Goal: Information Seeking & Learning: Find contact information

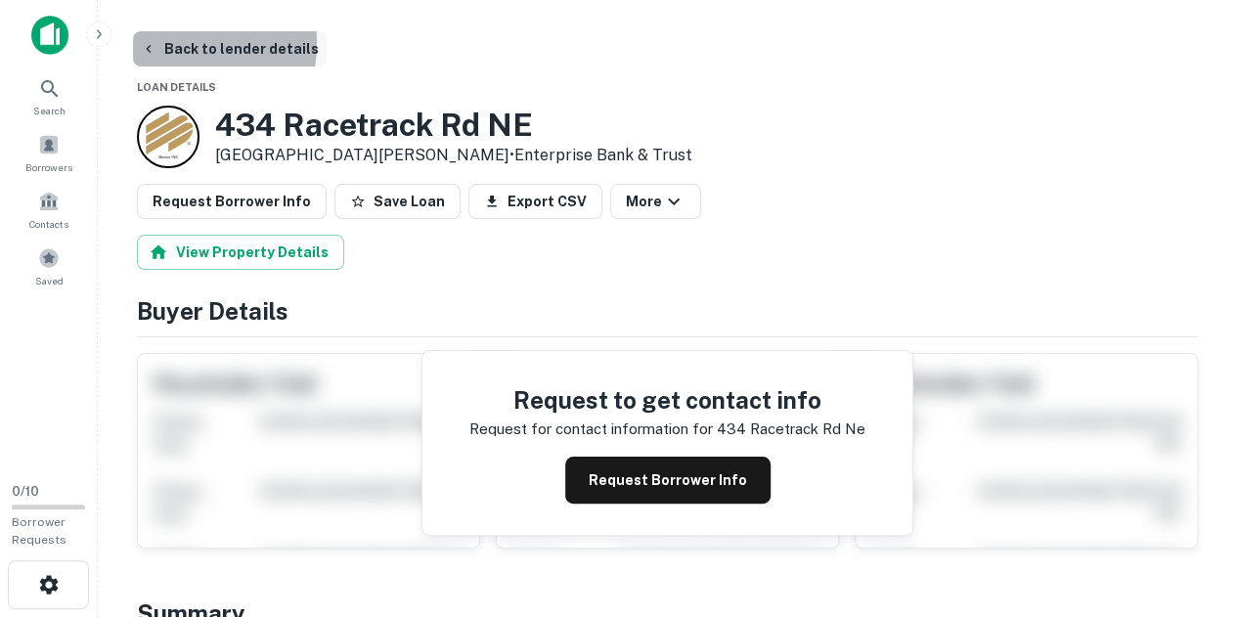
click at [153, 42] on icon "button" at bounding box center [149, 49] width 16 height 16
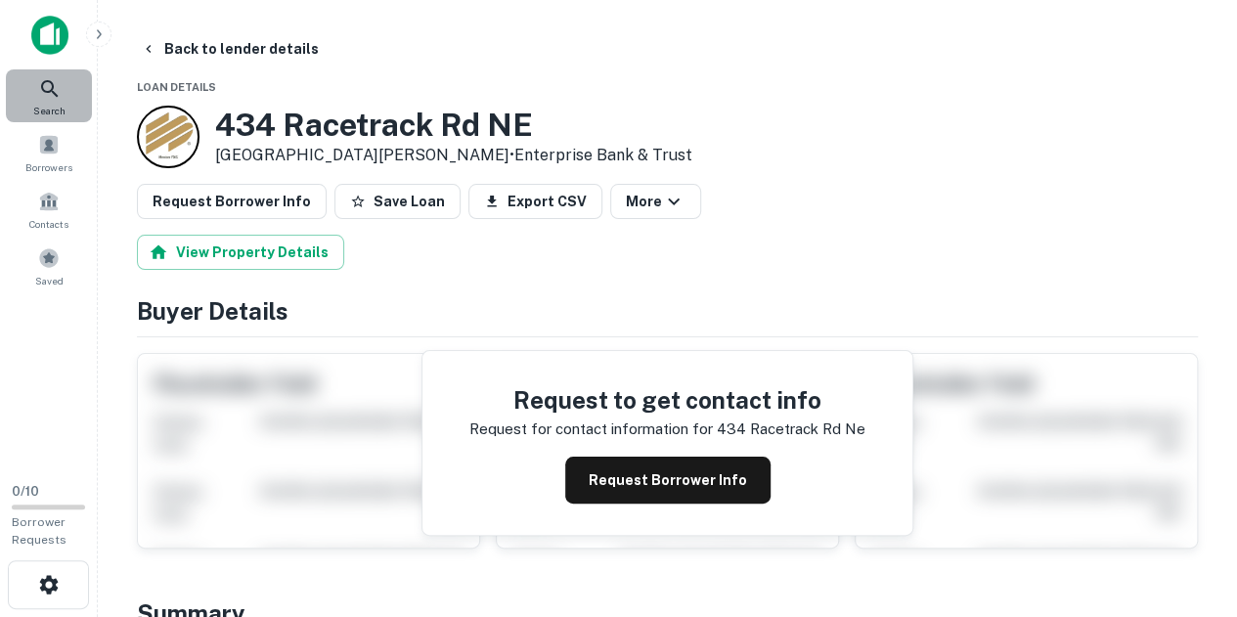
click at [57, 73] on div "Search" at bounding box center [49, 95] width 86 height 53
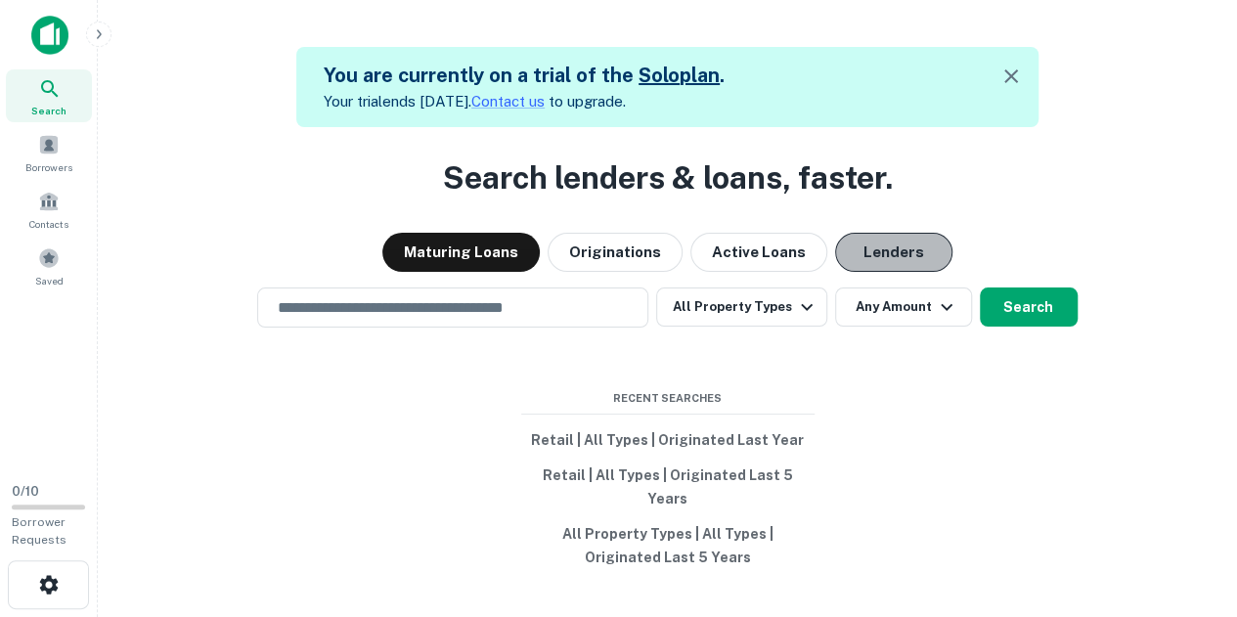
click at [853, 266] on button "Lenders" at bounding box center [893, 252] width 117 height 39
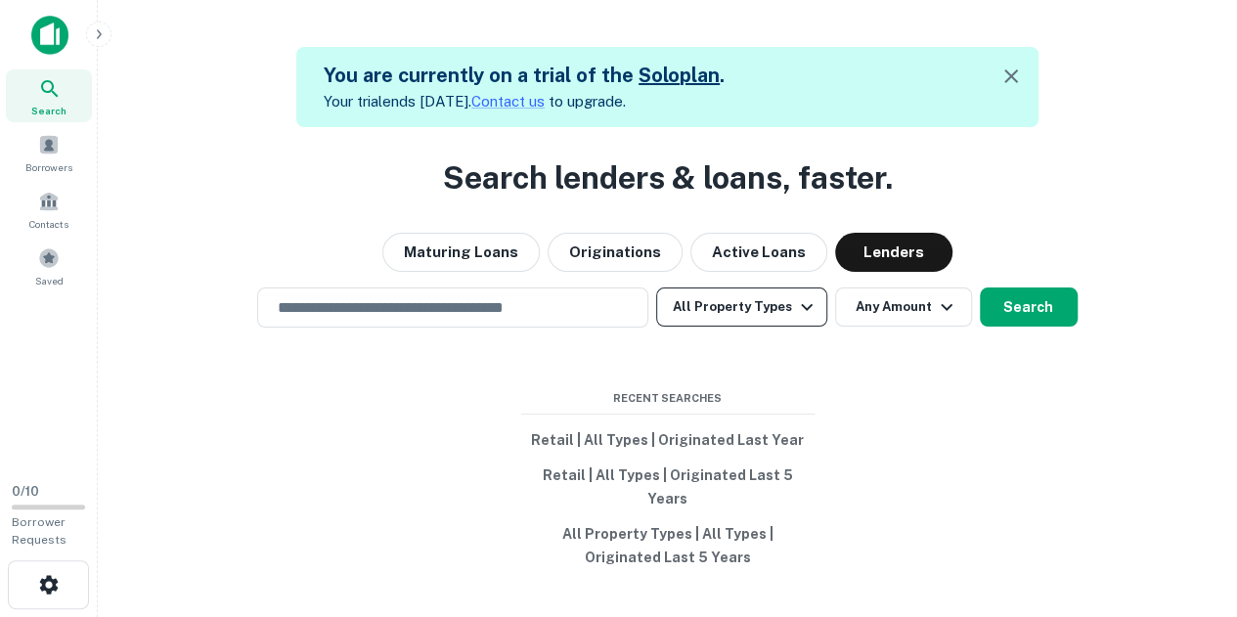
click at [741, 327] on button "All Property Types" at bounding box center [741, 307] width 170 height 39
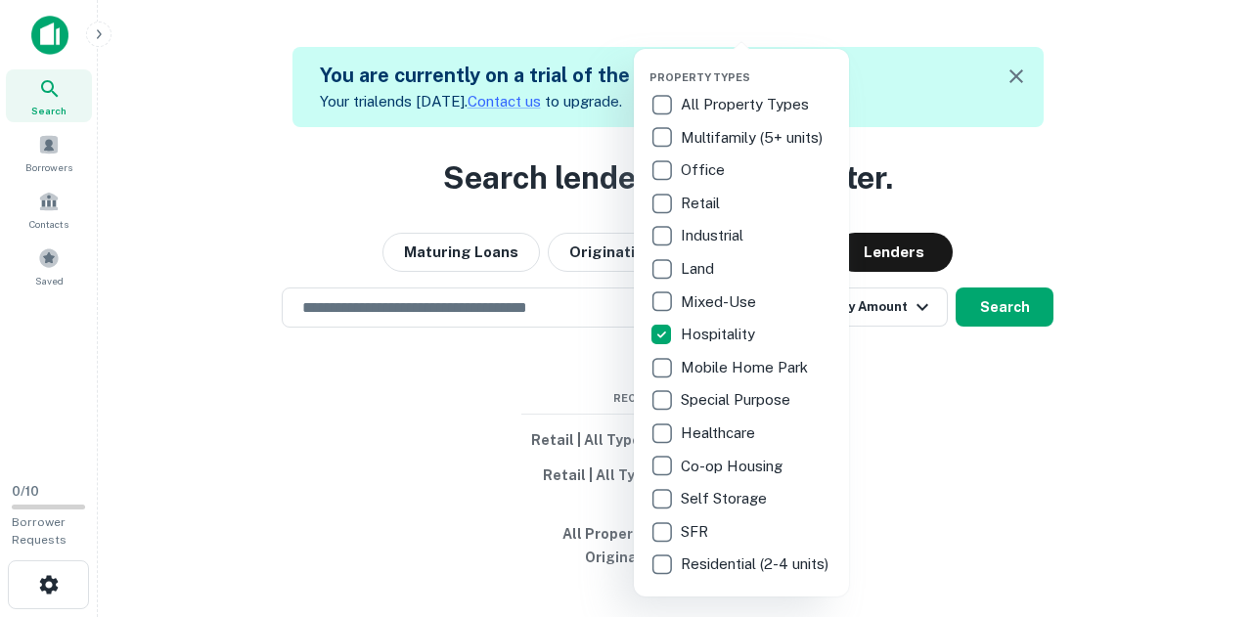
click at [993, 302] on div at bounding box center [626, 308] width 1252 height 617
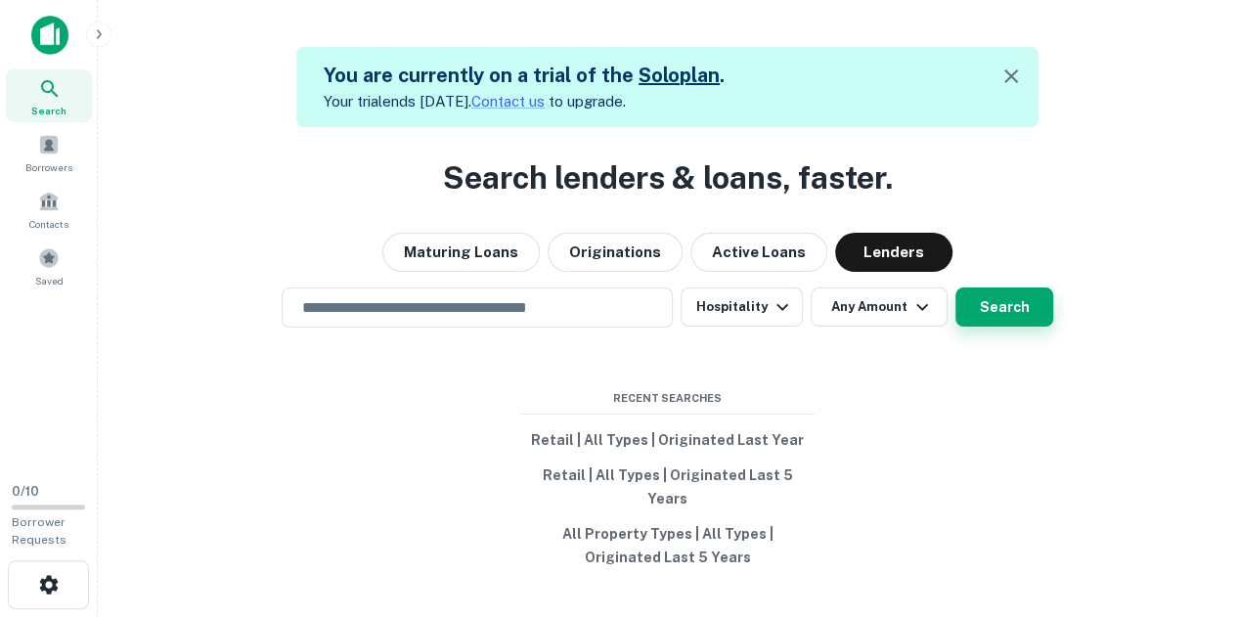
click at [982, 322] on button "Search" at bounding box center [1005, 307] width 98 height 39
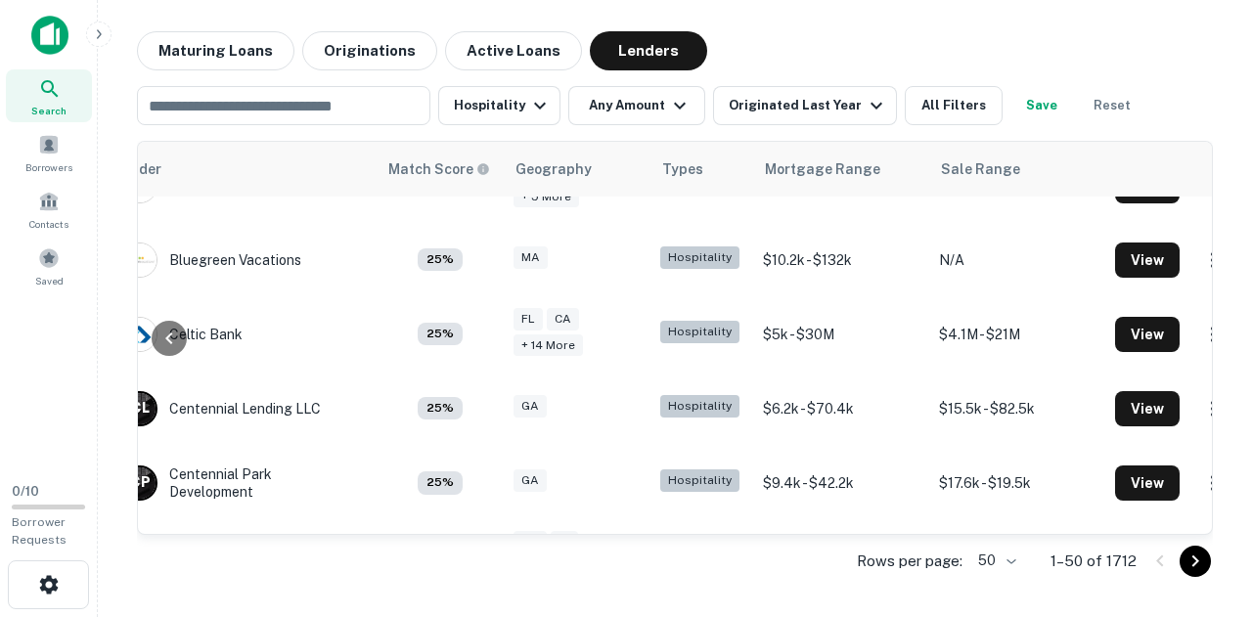
scroll to position [717, 96]
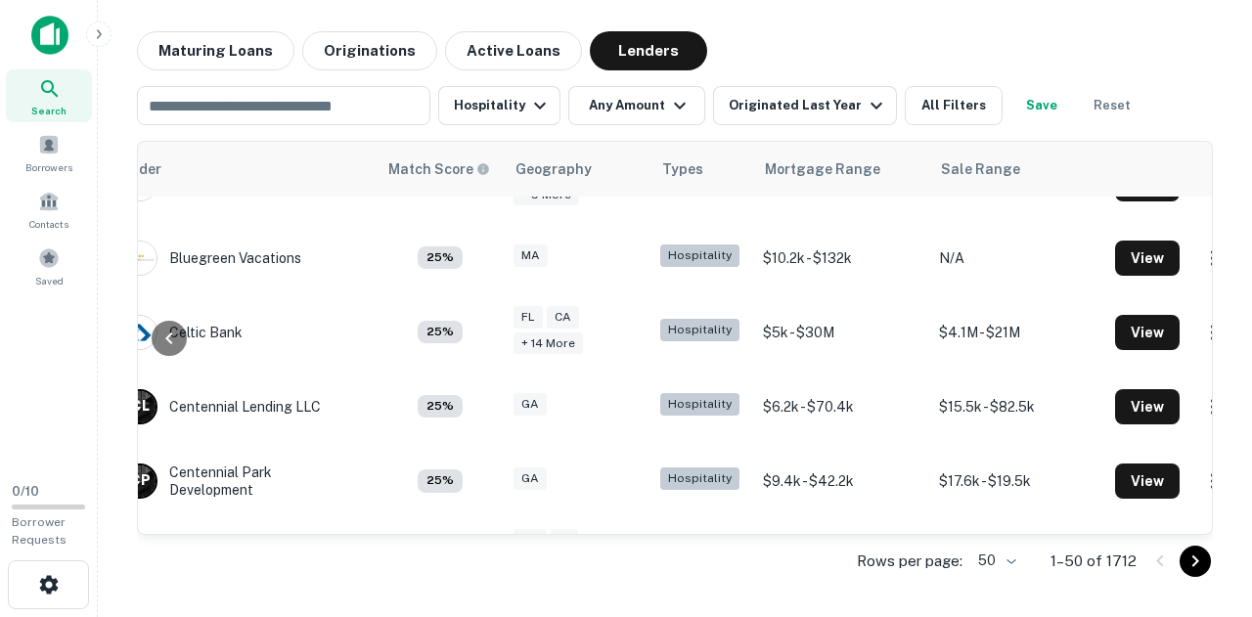
click at [1198, 567] on icon "Go to next page" at bounding box center [1195, 561] width 23 height 23
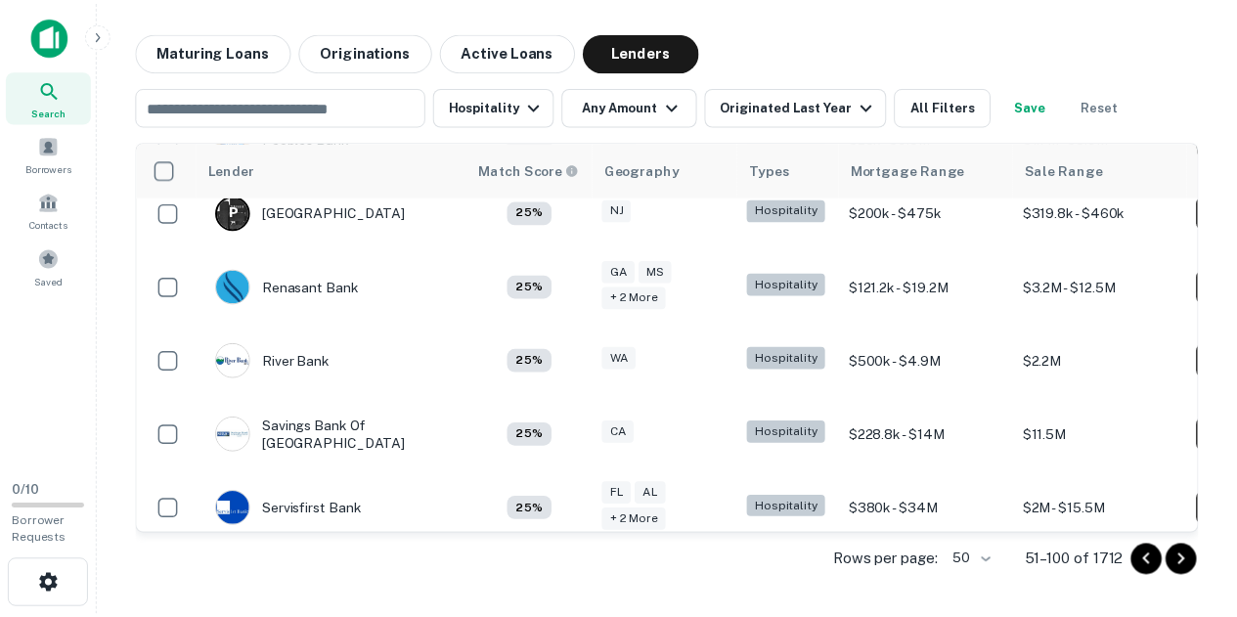
scroll to position [2353, 0]
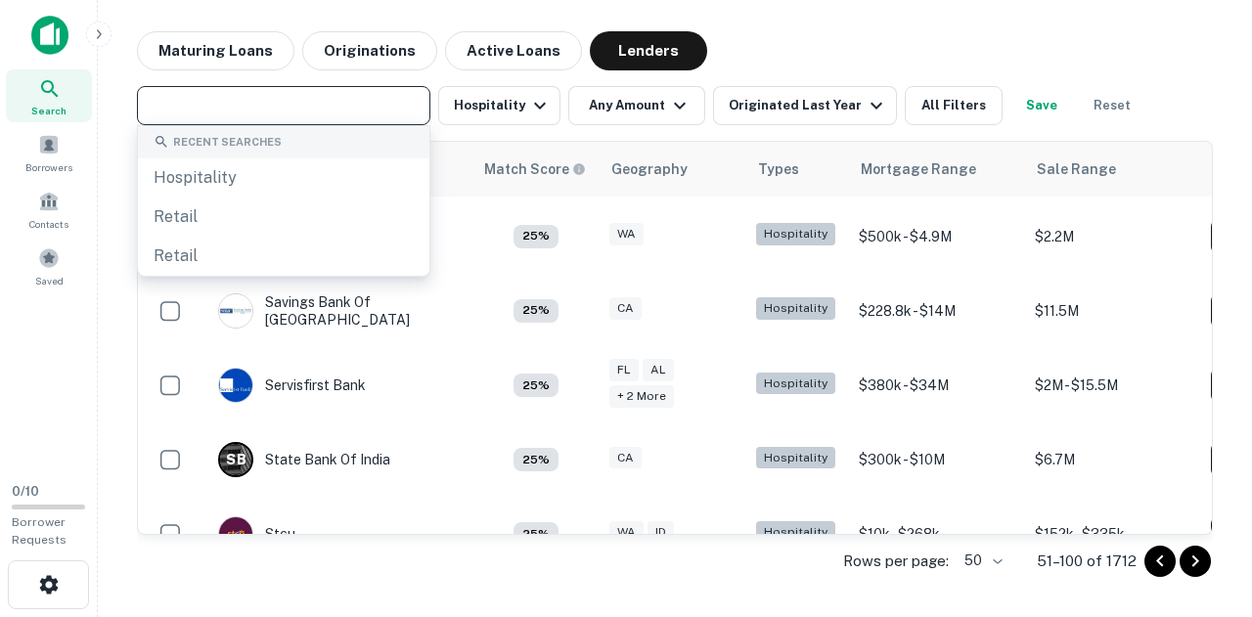
click at [259, 99] on input "text" at bounding box center [282, 105] width 279 height 27
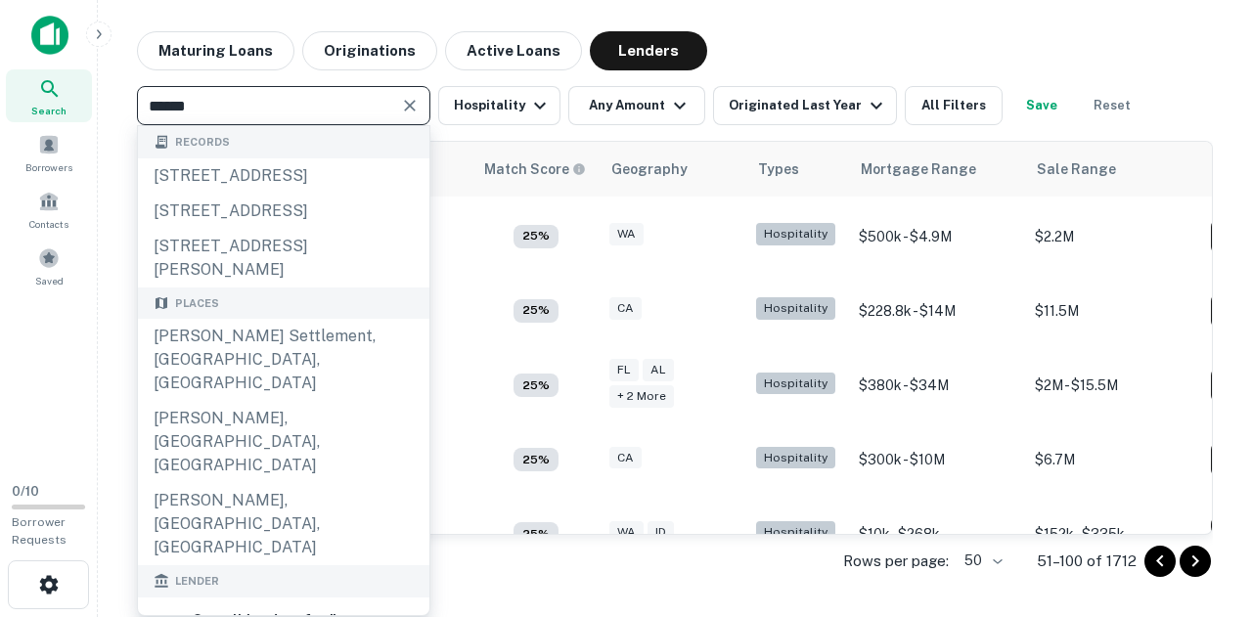
type input "******"
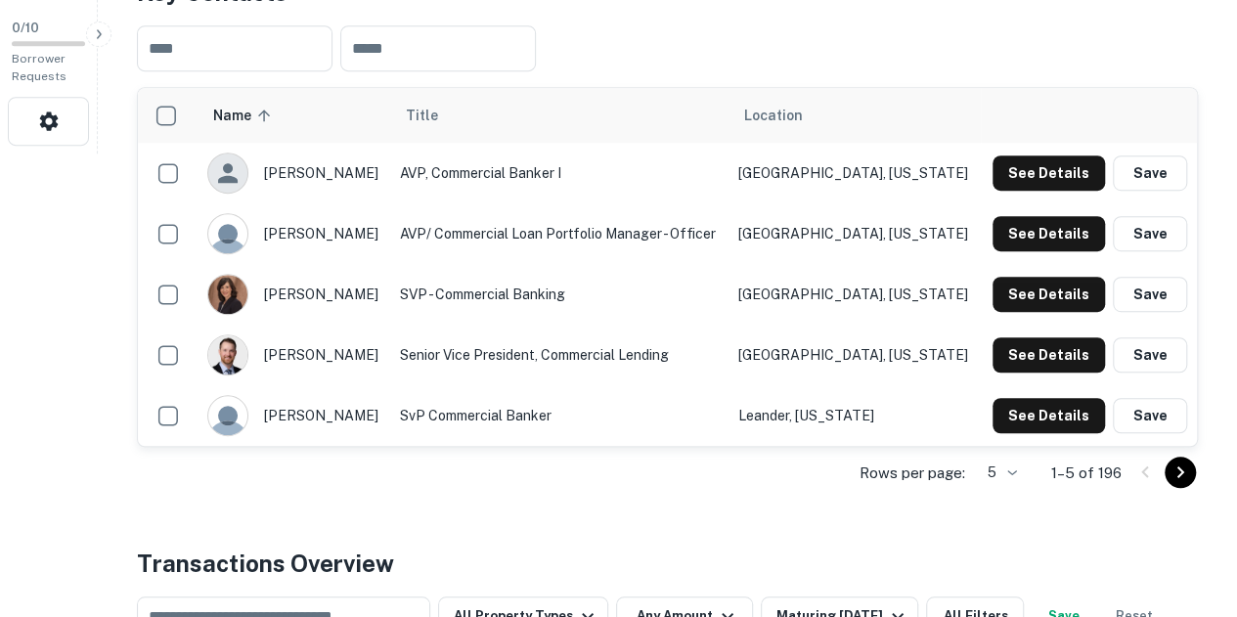
scroll to position [644, 0]
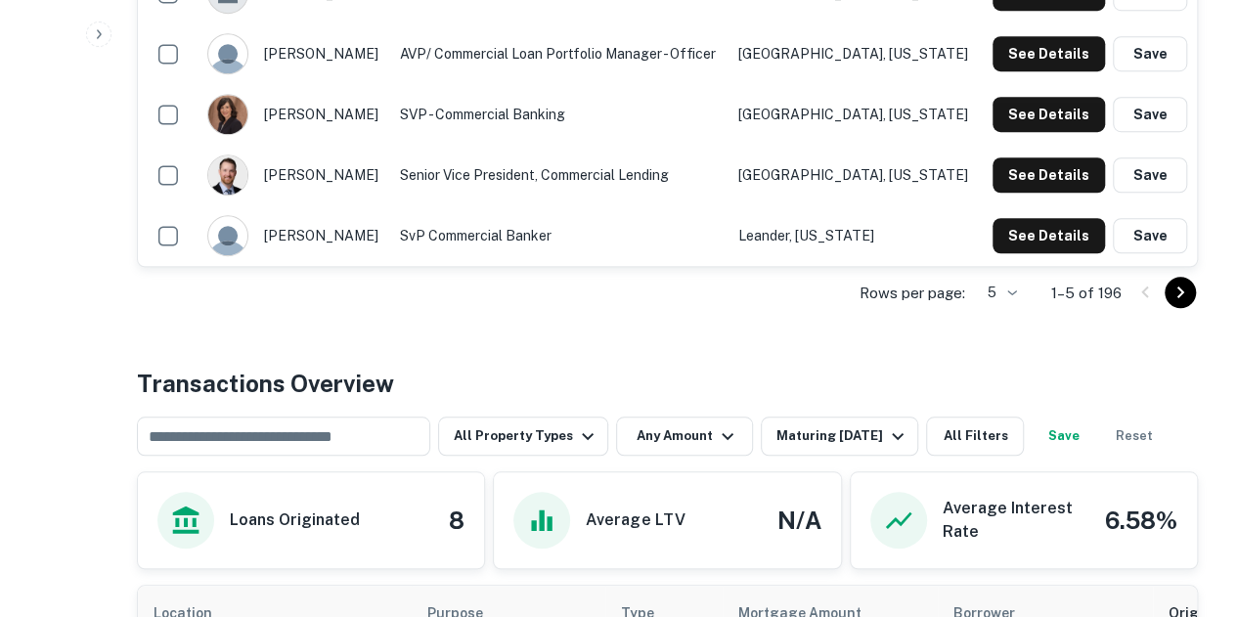
click at [1176, 297] on icon "Go to next page" at bounding box center [1180, 292] width 23 height 23
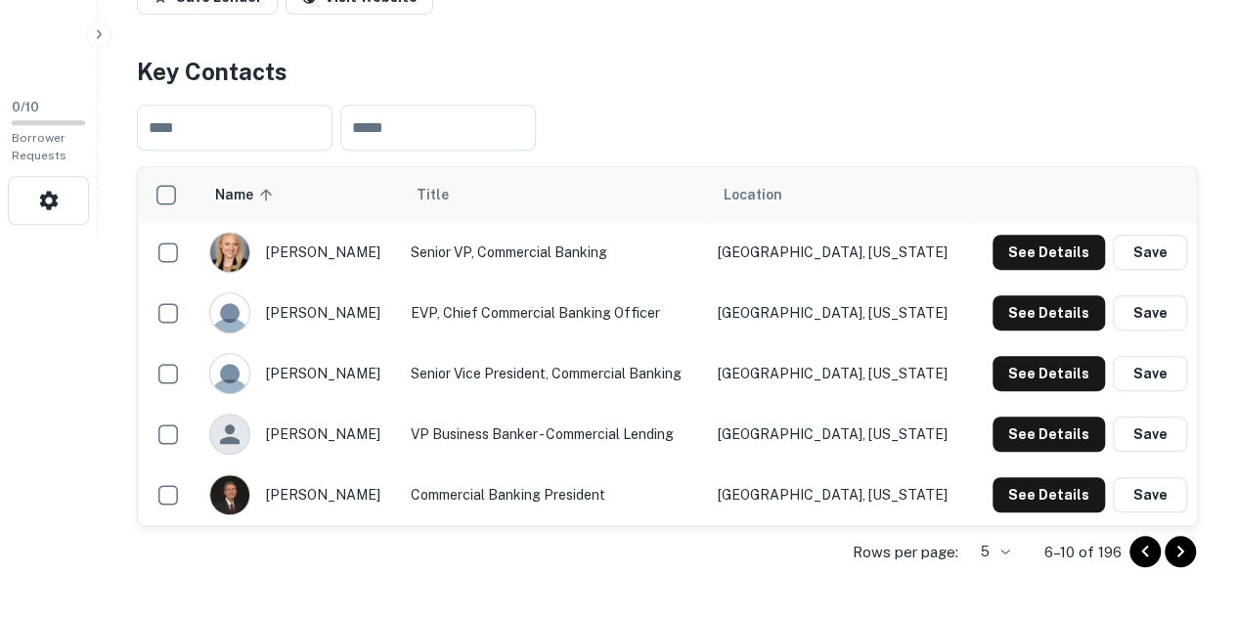
scroll to position [341, 0]
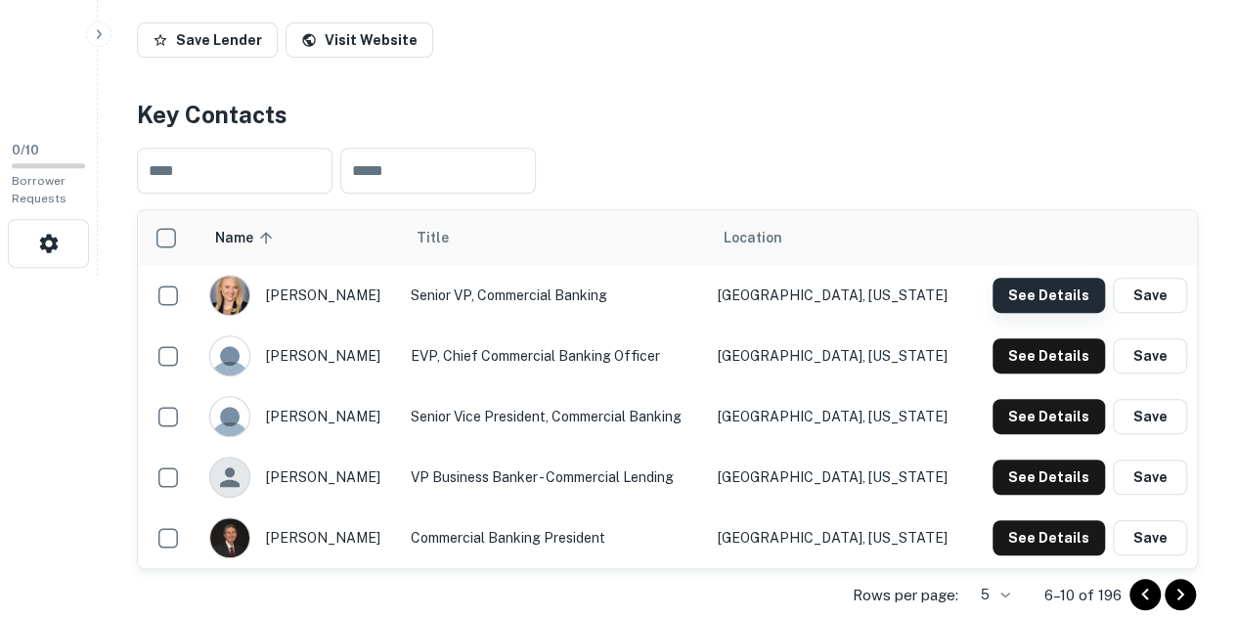
click at [1059, 289] on button "See Details" at bounding box center [1049, 295] width 112 height 35
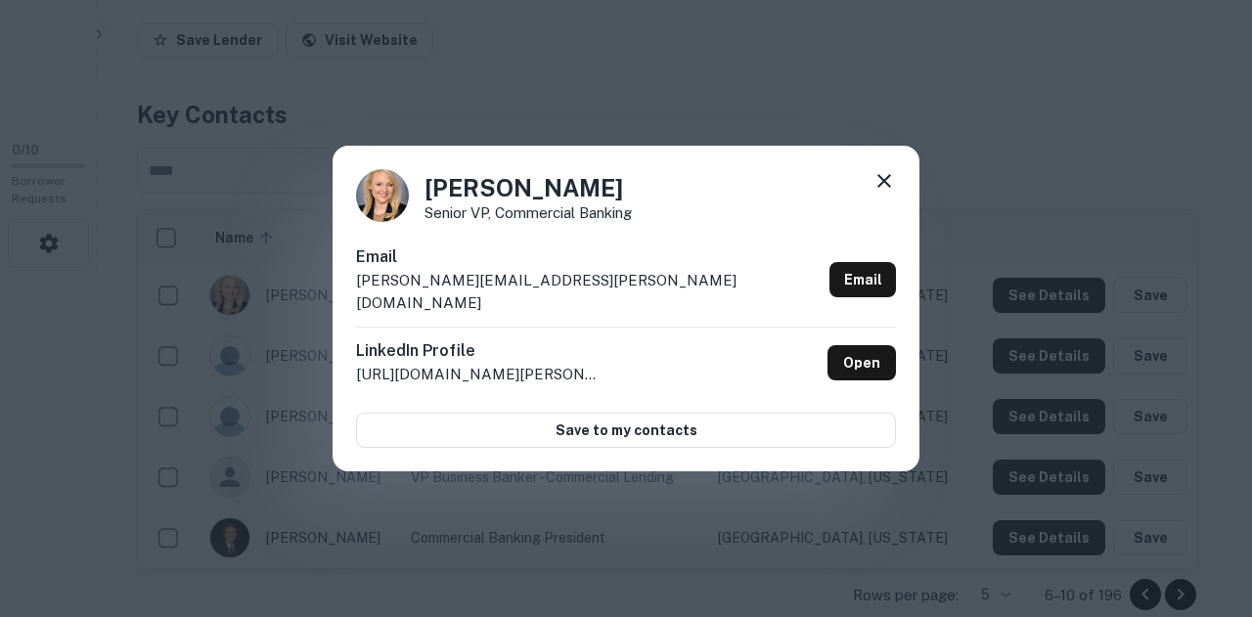
click at [892, 189] on icon at bounding box center [884, 180] width 23 height 23
